Goal: Transaction & Acquisition: Book appointment/travel/reservation

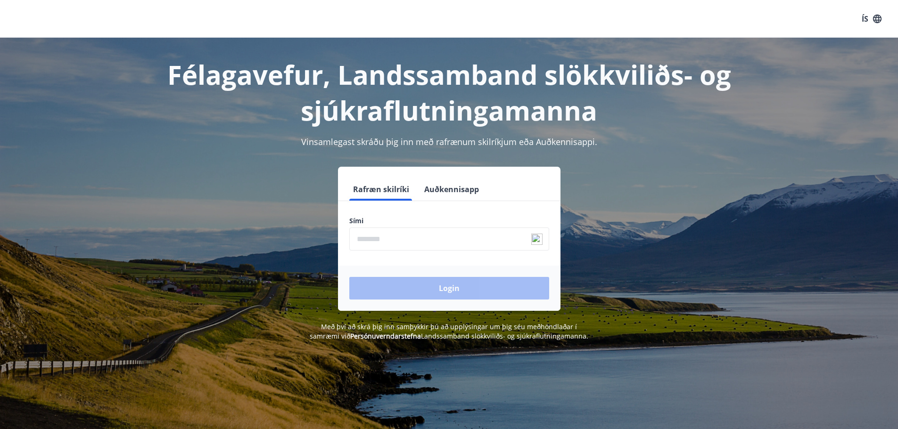
click at [403, 238] on input "phone" at bounding box center [449, 239] width 200 height 23
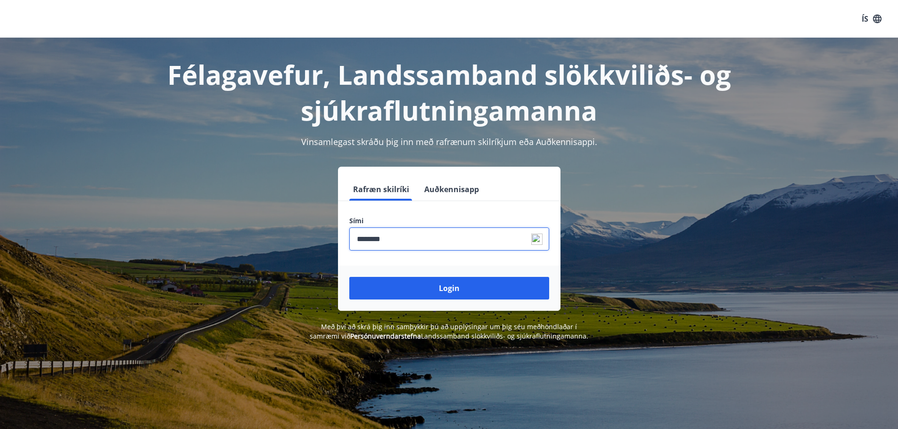
type input "********"
click at [349, 277] on button "Login" at bounding box center [449, 288] width 200 height 23
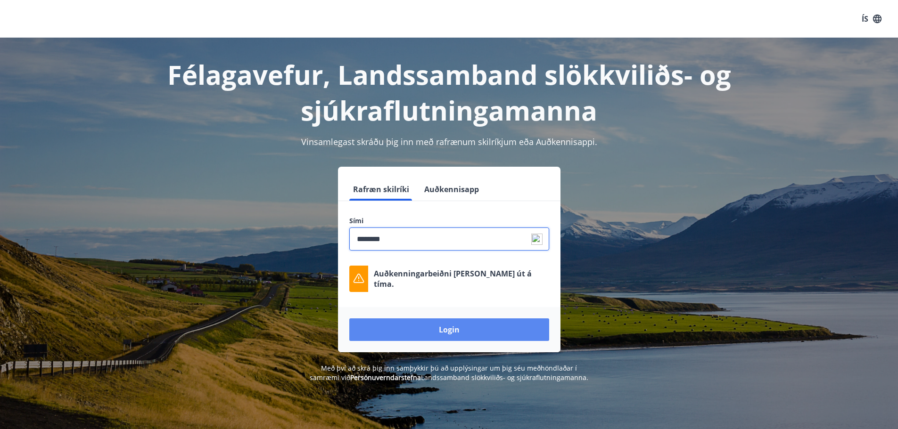
click at [431, 330] on button "Login" at bounding box center [449, 329] width 200 height 23
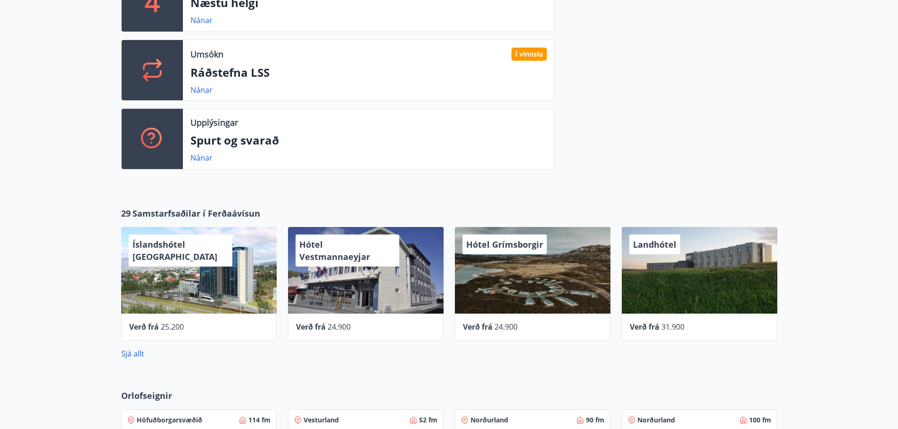
scroll to position [180, 0]
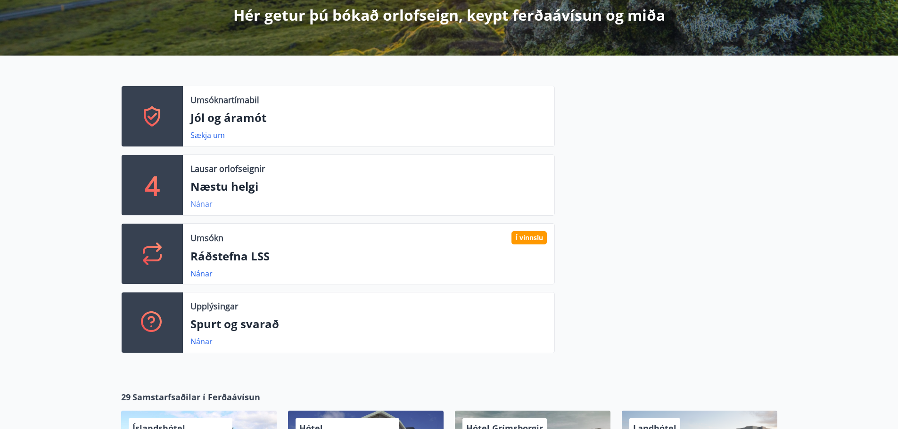
click at [195, 204] on link "Nánar" at bounding box center [201, 204] width 22 height 10
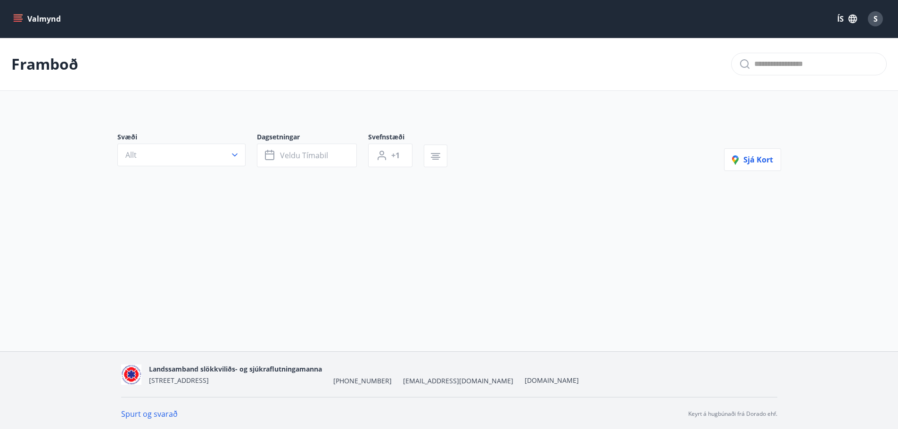
type input "*"
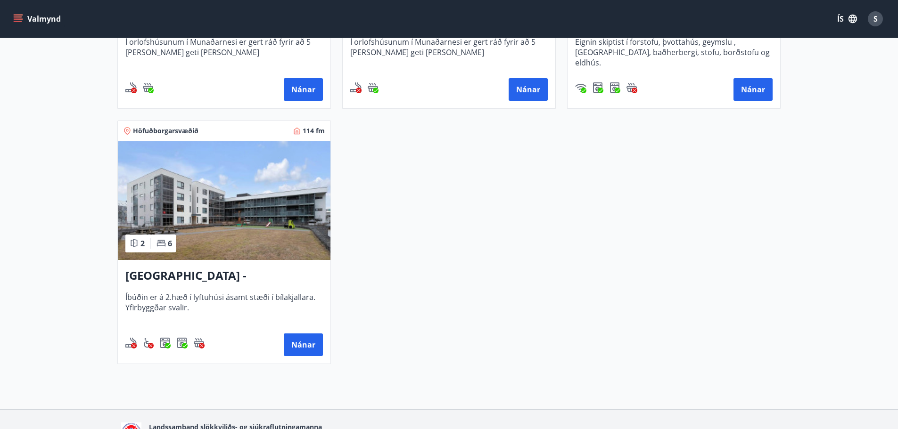
scroll to position [377, 0]
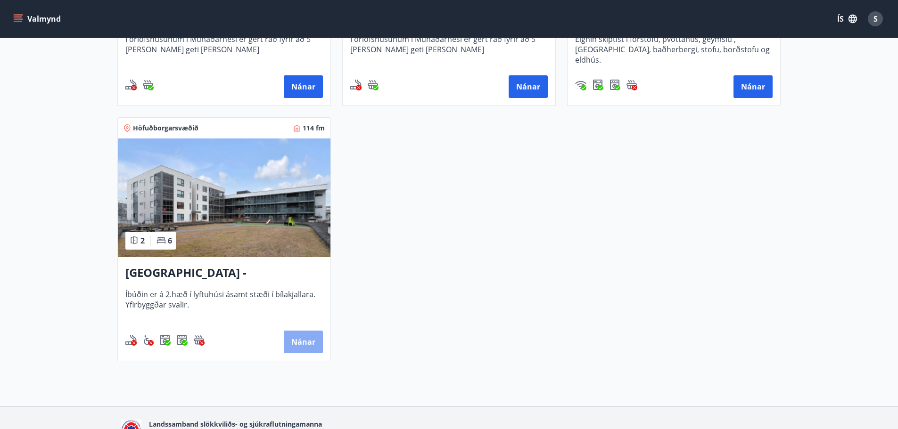
click at [305, 340] on button "Nánar" at bounding box center [303, 342] width 39 height 23
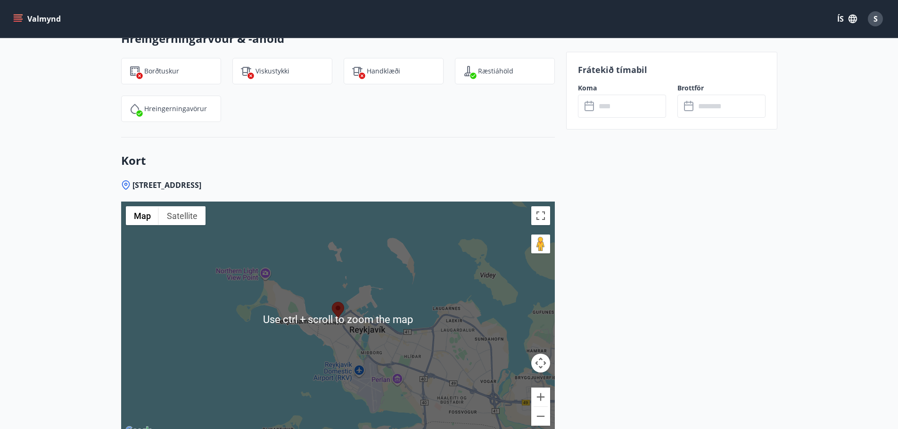
scroll to position [1268, 0]
